Goal: Obtain resource: Obtain resource

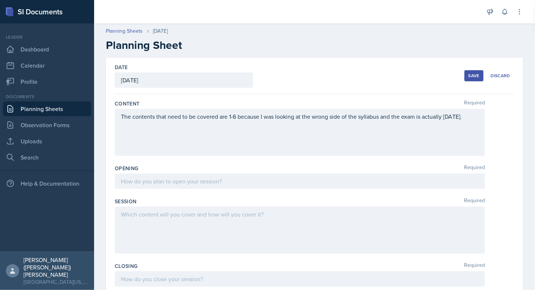
click at [195, 130] on div "The contents that need to be covered are 1-6 because I was looking at the wrong…" at bounding box center [300, 121] width 358 height 18
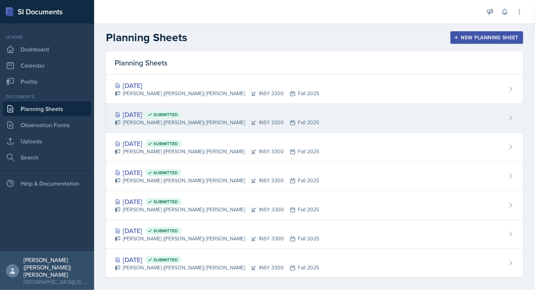
click at [155, 112] on div "[DATE] Submitted" at bounding box center [217, 115] width 205 height 10
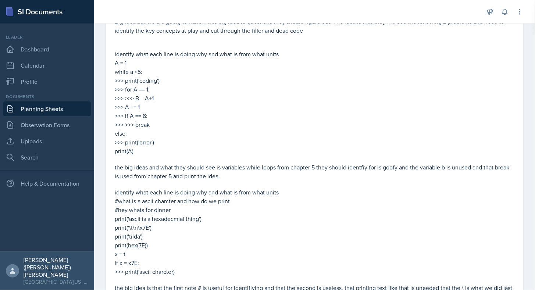
scroll to position [347, 0]
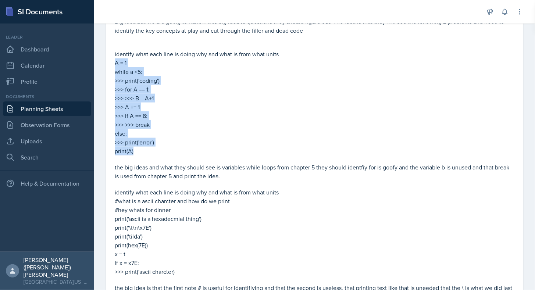
drag, startPoint x: 116, startPoint y: 62, endPoint x: 137, endPoint y: 147, distance: 88.0
click at [137, 147] on div "ice breaker ask them how 2 minutes KW we start with a kw but this time we will …" at bounding box center [315, 151] width 400 height 368
copy div "A = 1 while a <5: >>> print('coding') >>> for A == 1: >>> >>> B = A+1 >>> A += …"
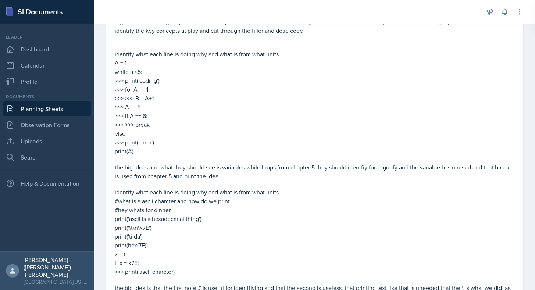
click at [231, 209] on p "#hey whats for dinner" at bounding box center [315, 210] width 400 height 9
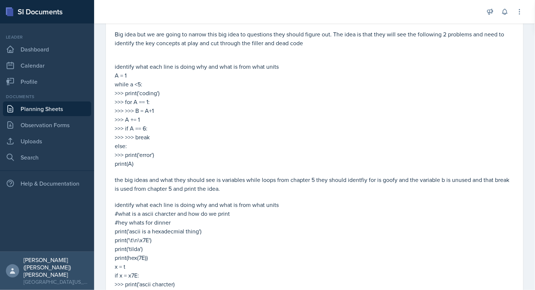
scroll to position [394, 0]
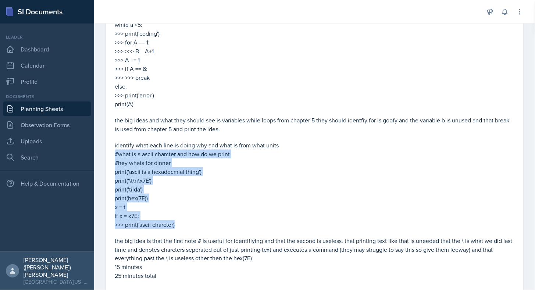
drag, startPoint x: 115, startPoint y: 153, endPoint x: 181, endPoint y: 225, distance: 97.9
click at [181, 225] on div "ice breaker ask them how 2 minutes KW we start with a kw but this time we will …" at bounding box center [315, 104] width 400 height 368
copy div "#what is a ascii charcter and how do we print #hey whats for dinner print('asci…"
